Goal: Task Accomplishment & Management: Manage account settings

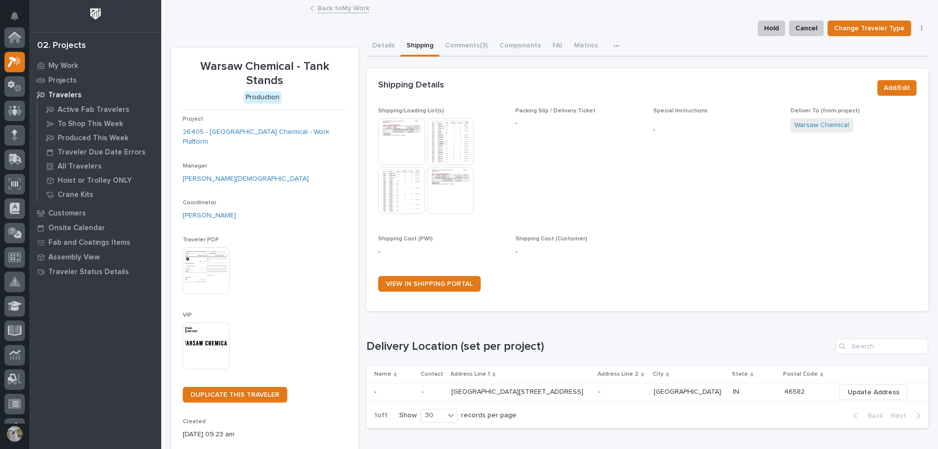
scroll to position [24, 0]
click at [59, 64] on p "My Work" at bounding box center [63, 66] width 30 height 9
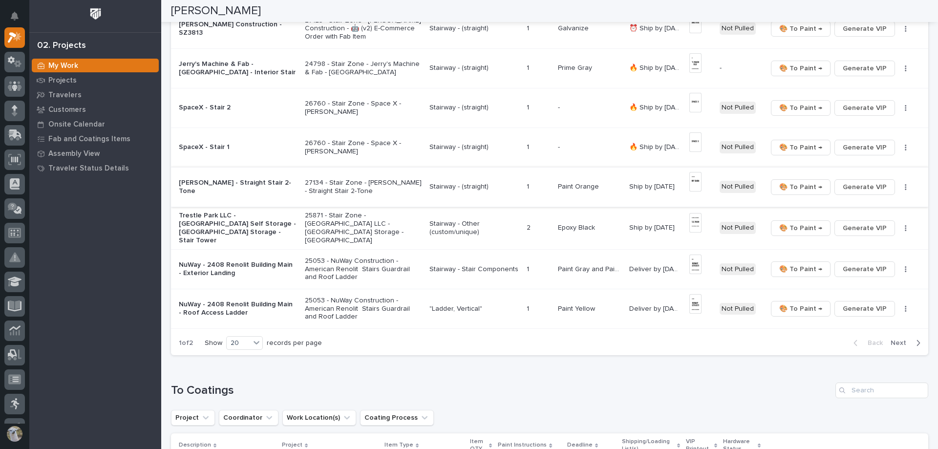
scroll to position [635, 0]
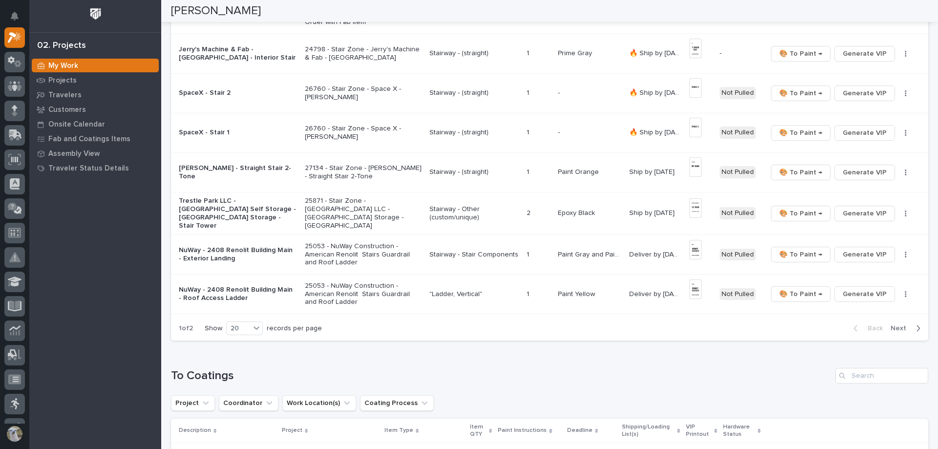
click at [236, 212] on p "Trestle Park LLC - [GEOGRAPHIC_DATA] Self Storage - [GEOGRAPHIC_DATA] Storage -…" at bounding box center [238, 213] width 118 height 33
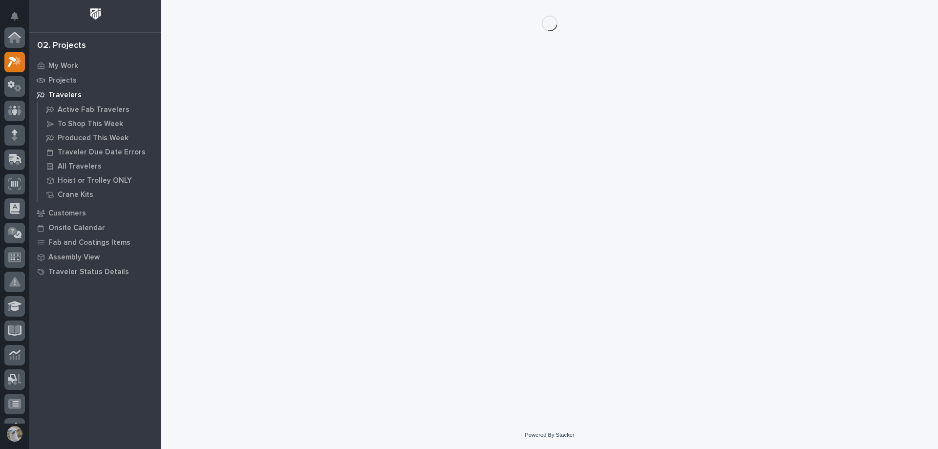
scroll to position [24, 0]
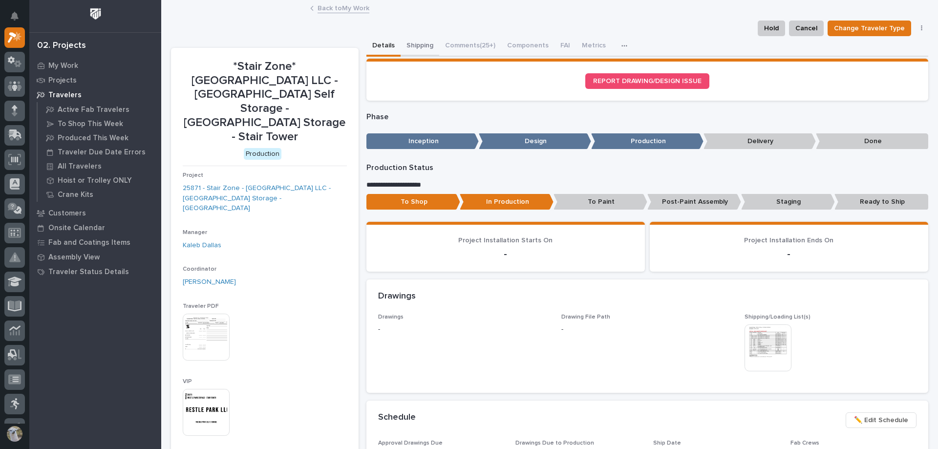
click at [411, 50] on button "Shipping" at bounding box center [420, 46] width 39 height 21
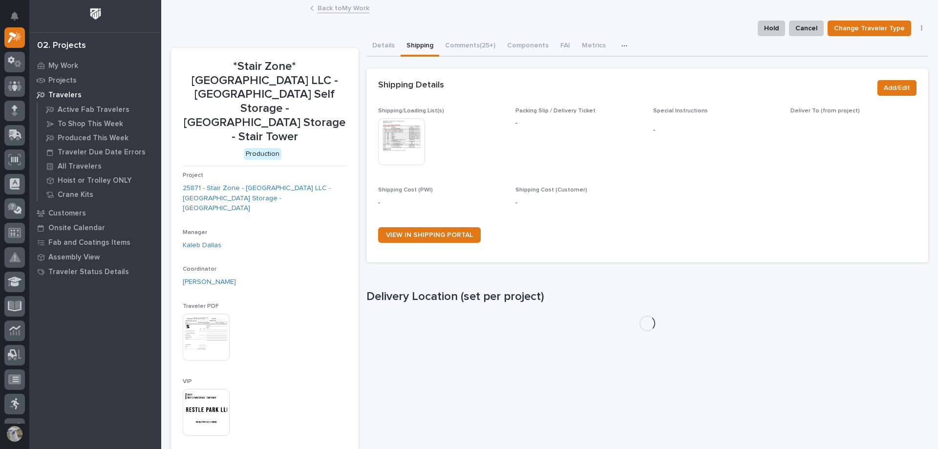
click at [400, 142] on img at bounding box center [401, 141] width 47 height 47
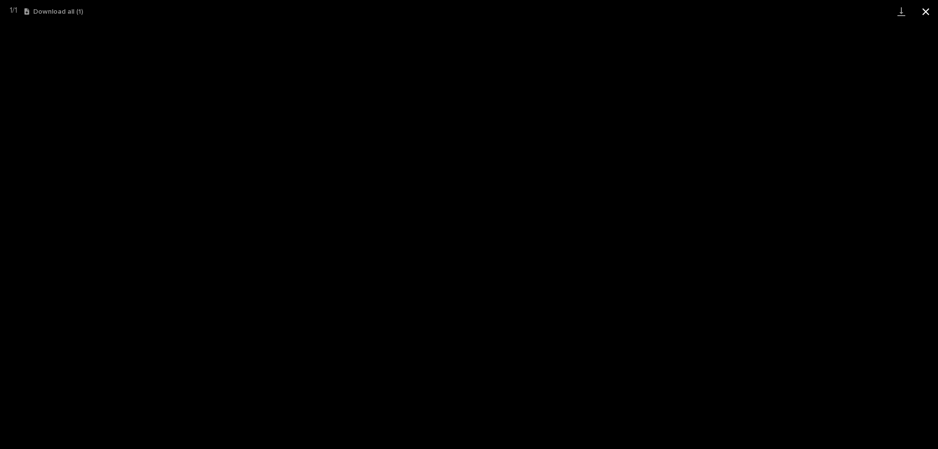
click at [925, 8] on button "Close gallery" at bounding box center [926, 11] width 24 height 23
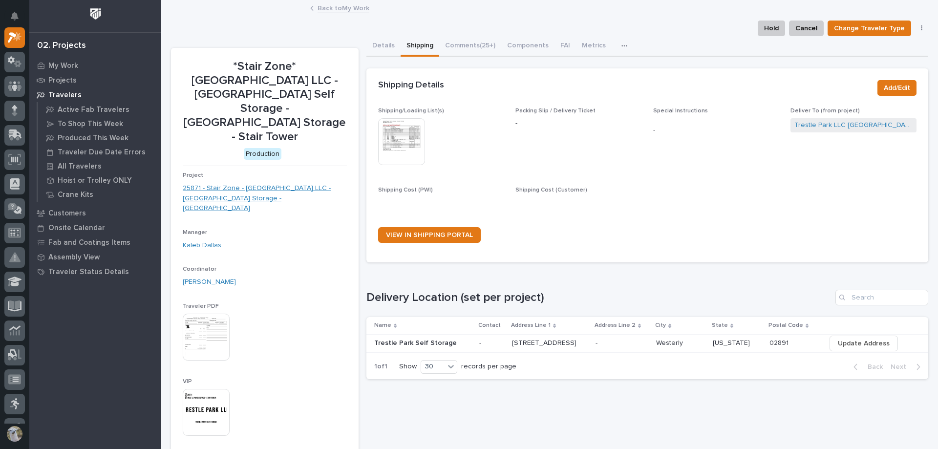
click at [230, 183] on link "25871 - Stair Zone - [GEOGRAPHIC_DATA] LLC - [GEOGRAPHIC_DATA] Storage - [GEOGR…" at bounding box center [265, 198] width 164 height 30
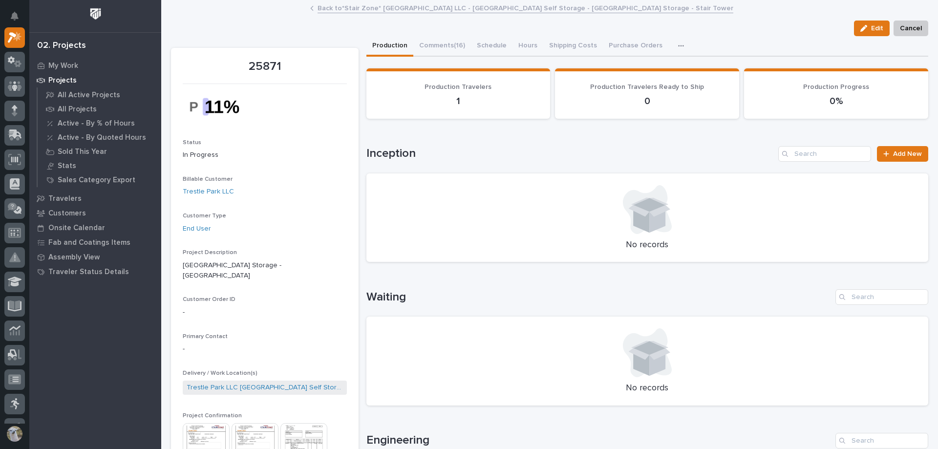
scroll to position [147, 0]
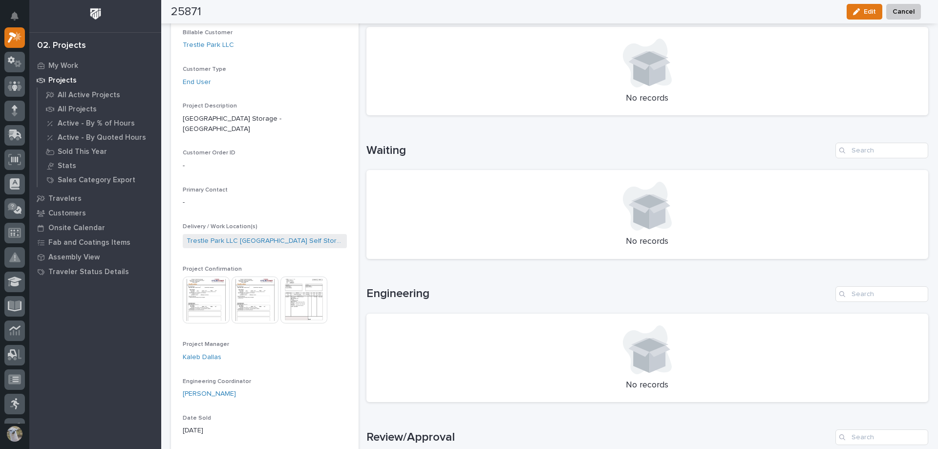
click at [208, 283] on img at bounding box center [206, 300] width 47 height 47
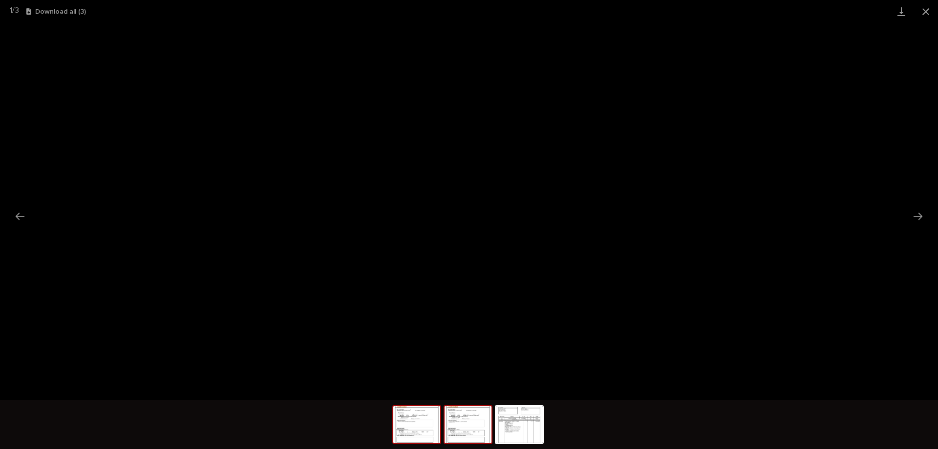
click at [463, 423] on img at bounding box center [468, 424] width 47 height 37
click at [536, 440] on img at bounding box center [519, 424] width 47 height 37
click at [458, 432] on img at bounding box center [468, 424] width 47 height 37
click at [425, 432] on img at bounding box center [416, 424] width 47 height 37
click at [466, 428] on img at bounding box center [468, 424] width 47 height 37
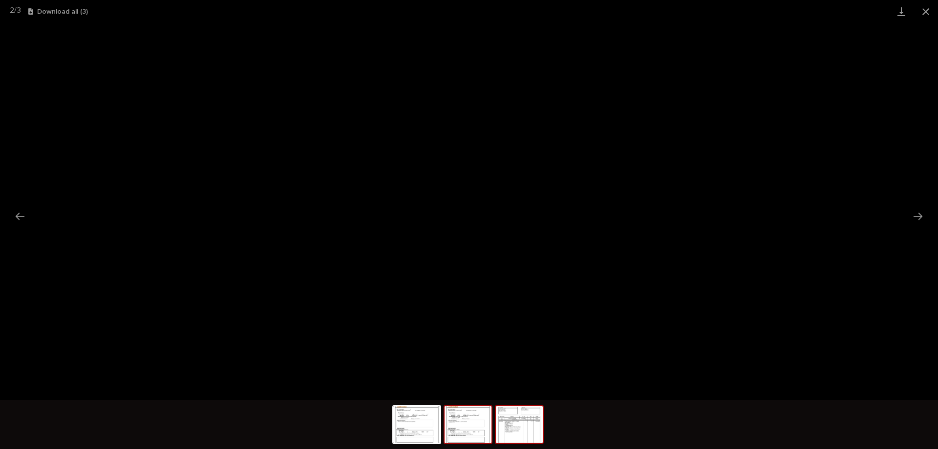
click at [530, 428] on img at bounding box center [519, 424] width 47 height 37
click at [471, 433] on img at bounding box center [468, 424] width 47 height 37
click at [932, 11] on button "Close gallery" at bounding box center [926, 11] width 24 height 23
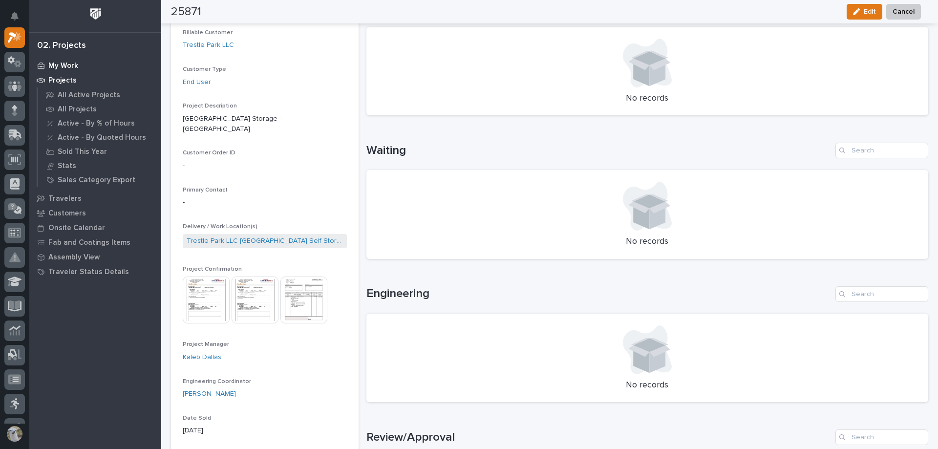
click at [55, 66] on p "My Work" at bounding box center [63, 66] width 30 height 9
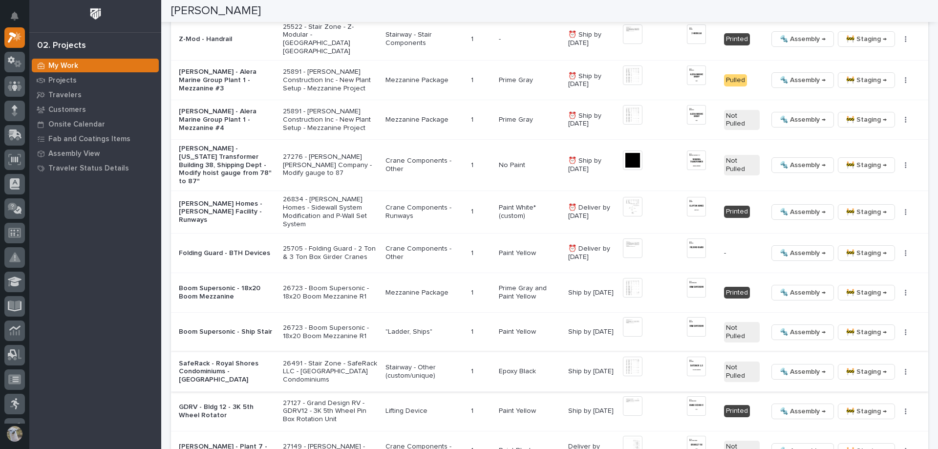
scroll to position [1075, 0]
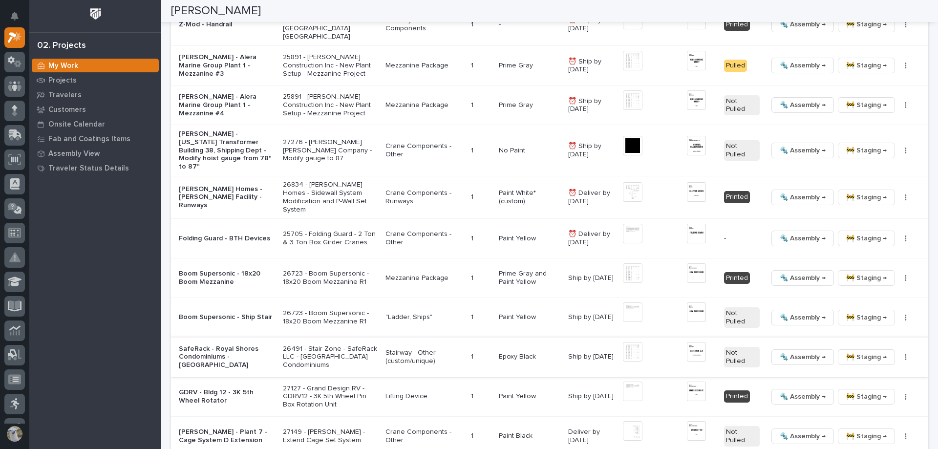
click at [858, 351] on span "🚧 Staging →" at bounding box center [866, 357] width 41 height 12
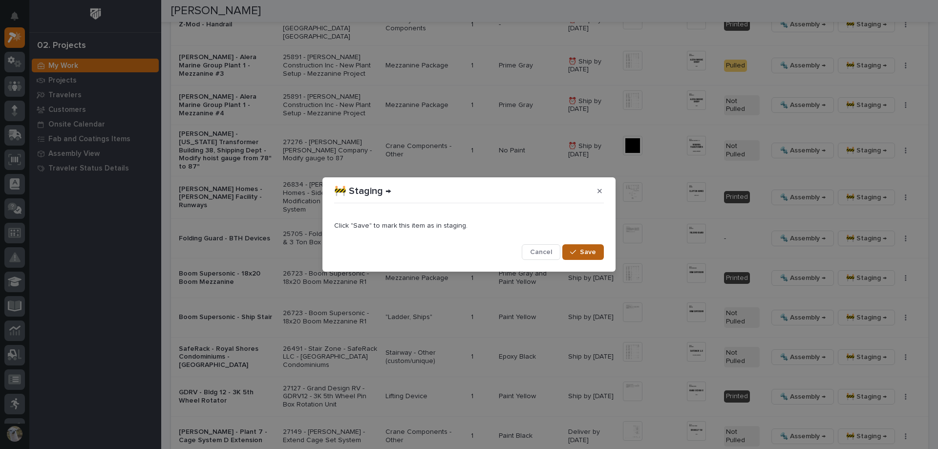
click at [584, 251] on span "Save" at bounding box center [588, 252] width 16 height 9
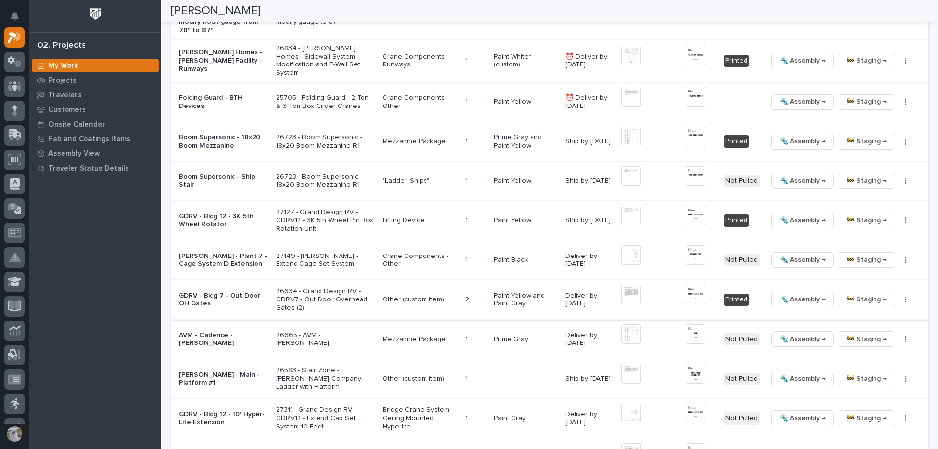
scroll to position [1202, 0]
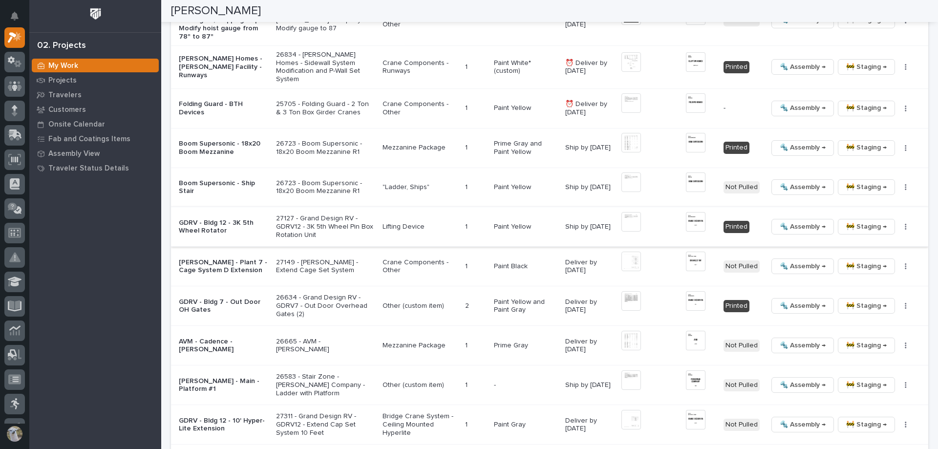
click at [798, 221] on span "🔩 Assembly →" at bounding box center [803, 227] width 46 height 12
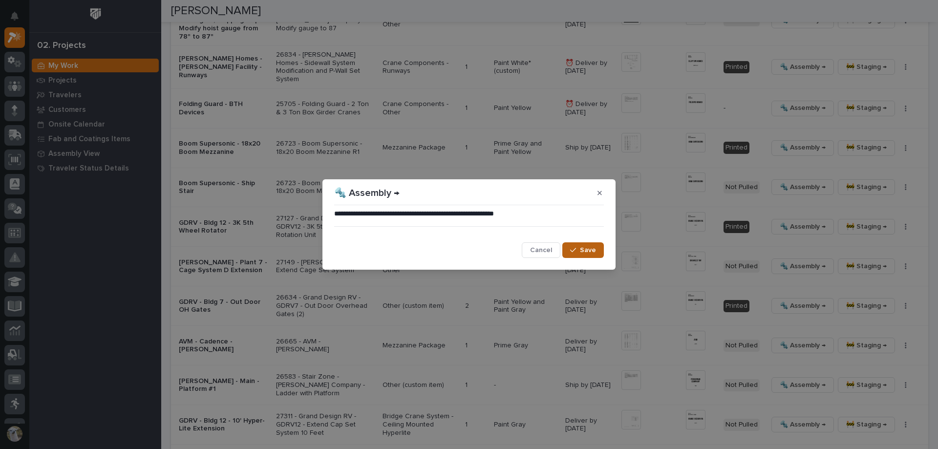
click at [586, 245] on button "Save" at bounding box center [583, 250] width 42 height 16
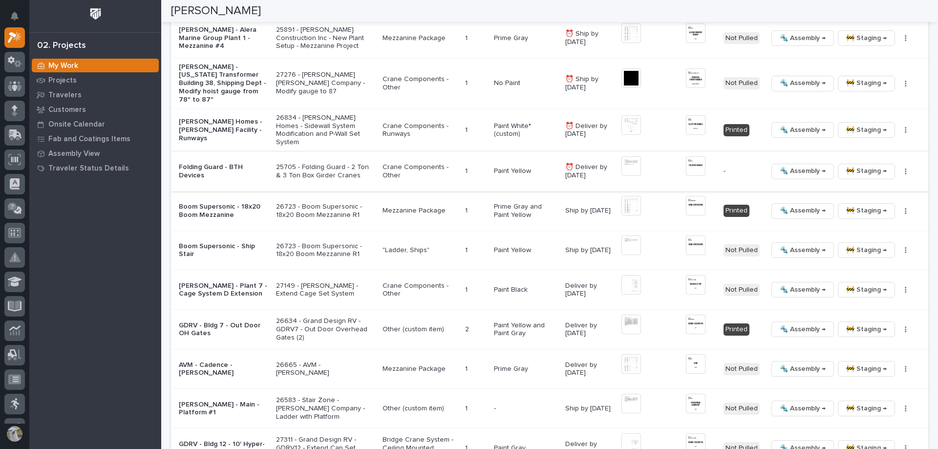
scroll to position [1104, 0]
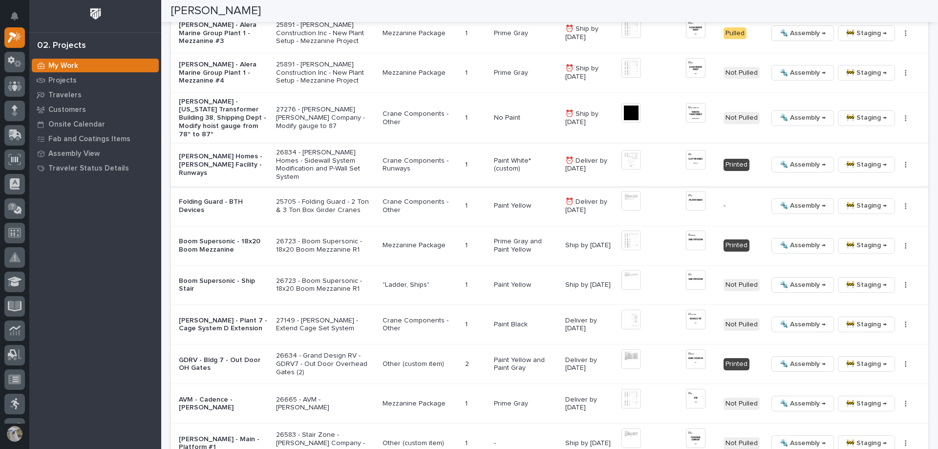
click at [692, 150] on img at bounding box center [696, 160] width 20 height 20
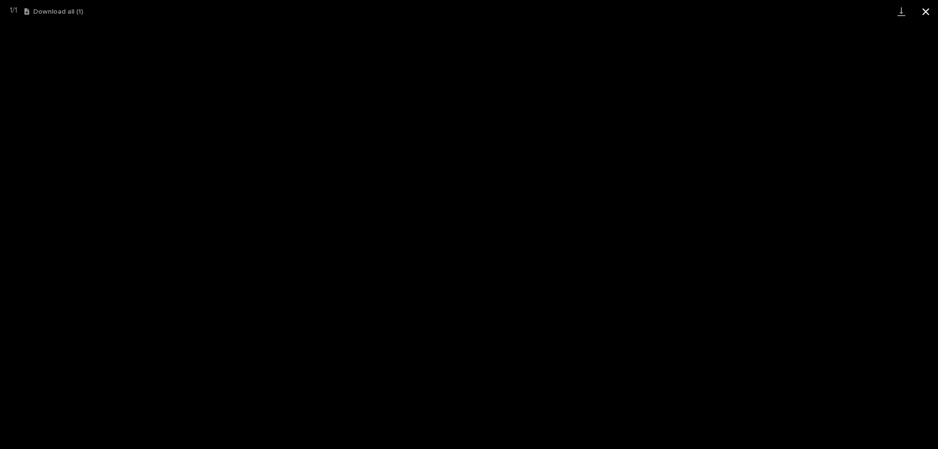
click at [925, 11] on button "Close gallery" at bounding box center [926, 11] width 24 height 23
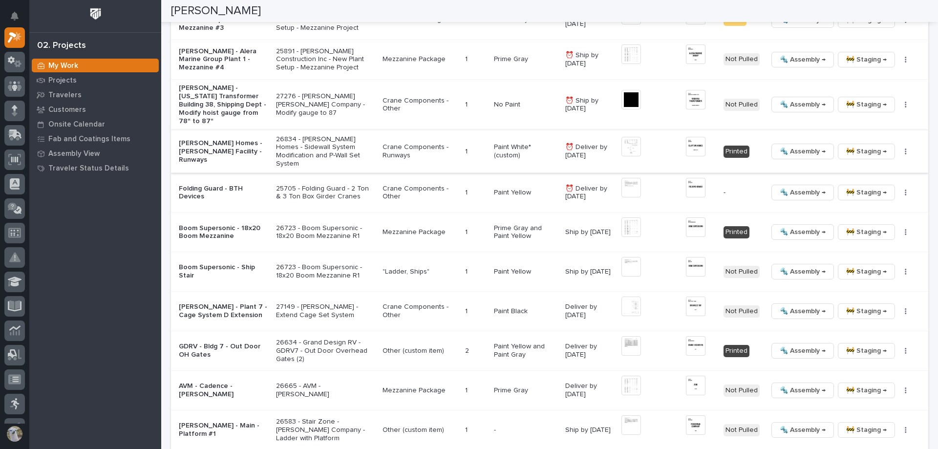
click at [872, 146] on span "🚧 Staging →" at bounding box center [866, 152] width 41 height 12
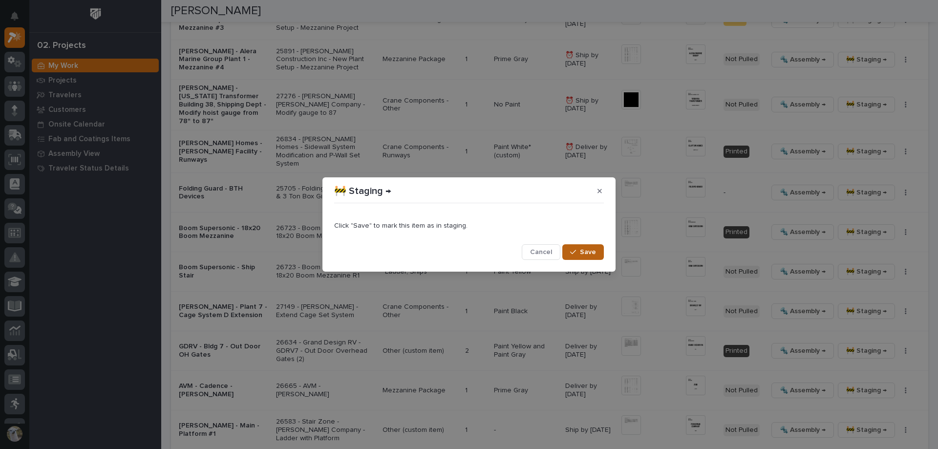
click at [579, 250] on div "button" at bounding box center [575, 252] width 10 height 7
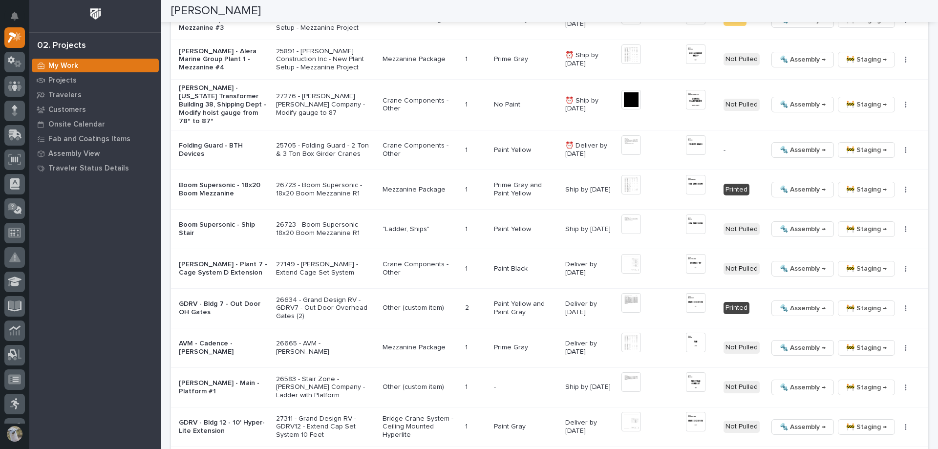
scroll to position [958, 0]
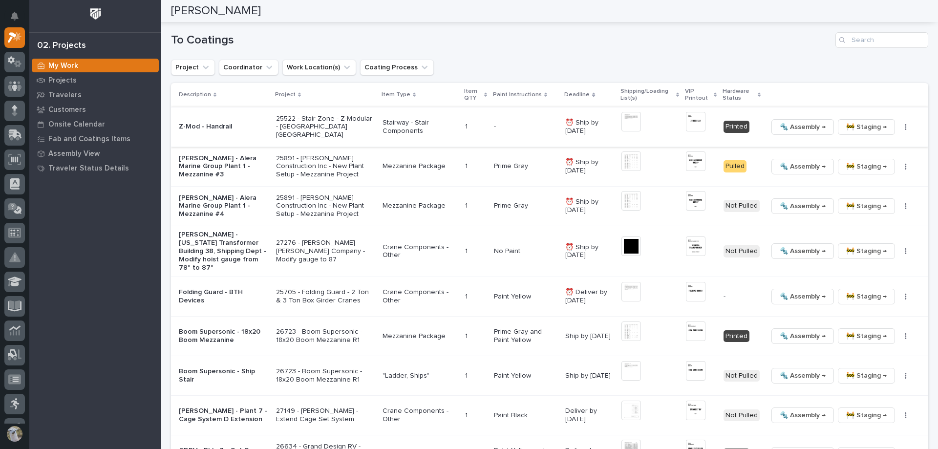
click at [858, 122] on span "🚧 Staging →" at bounding box center [866, 127] width 41 height 12
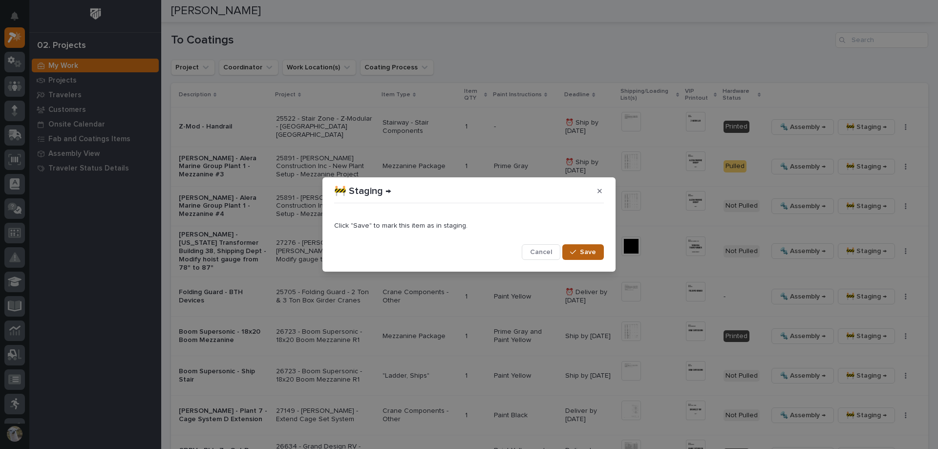
click at [583, 251] on span "Save" at bounding box center [588, 252] width 16 height 9
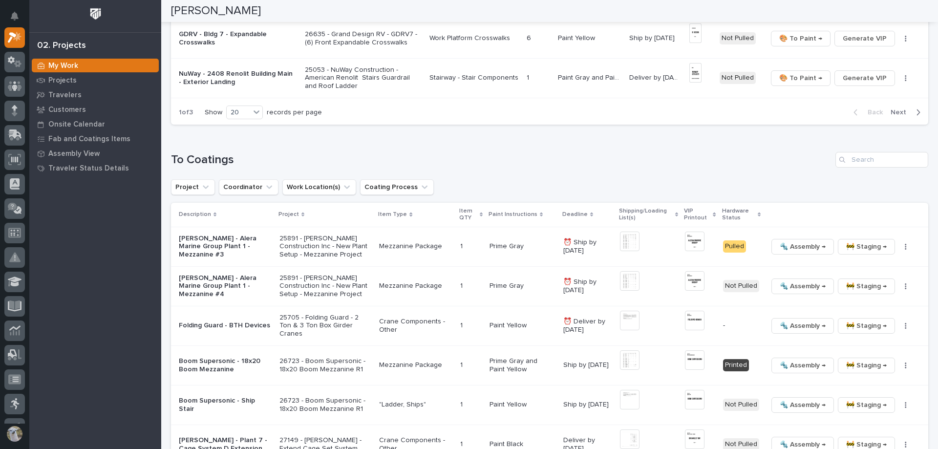
scroll to position [844, 0]
